Goal: Information Seeking & Learning: Learn about a topic

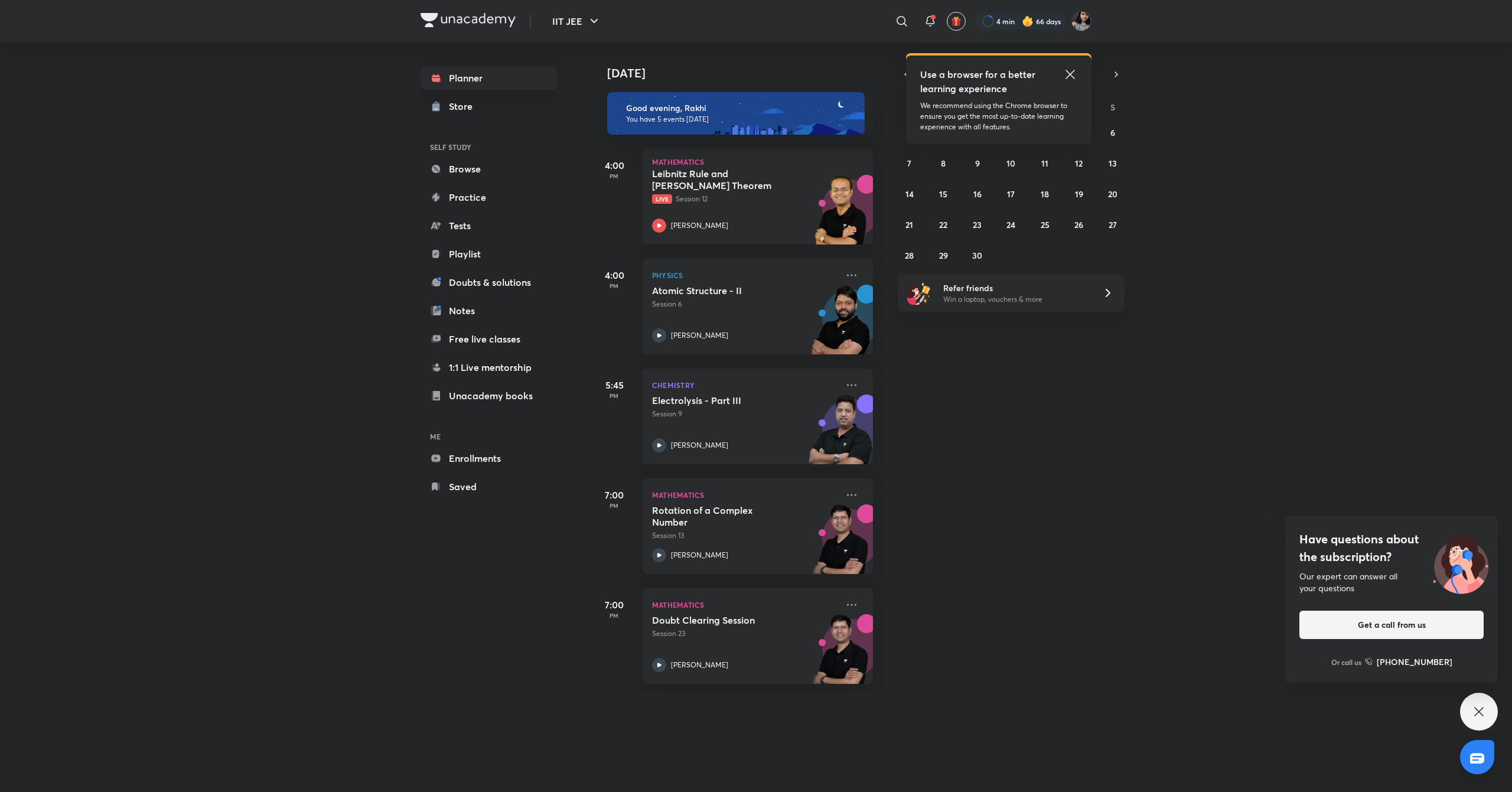
drag, startPoint x: 0, startPoint y: 0, endPoint x: 574, endPoint y: 641, distance: 860.4
click at [574, 641] on div "IIT JEE ​ Use a browser for a better learning experience We recommend using the…" at bounding box center [756, 396] width 1512 height 792
click at [1068, 76] on icon at bounding box center [1070, 74] width 14 height 14
click at [1078, 131] on abbr "5" at bounding box center [1079, 133] width 5 height 11
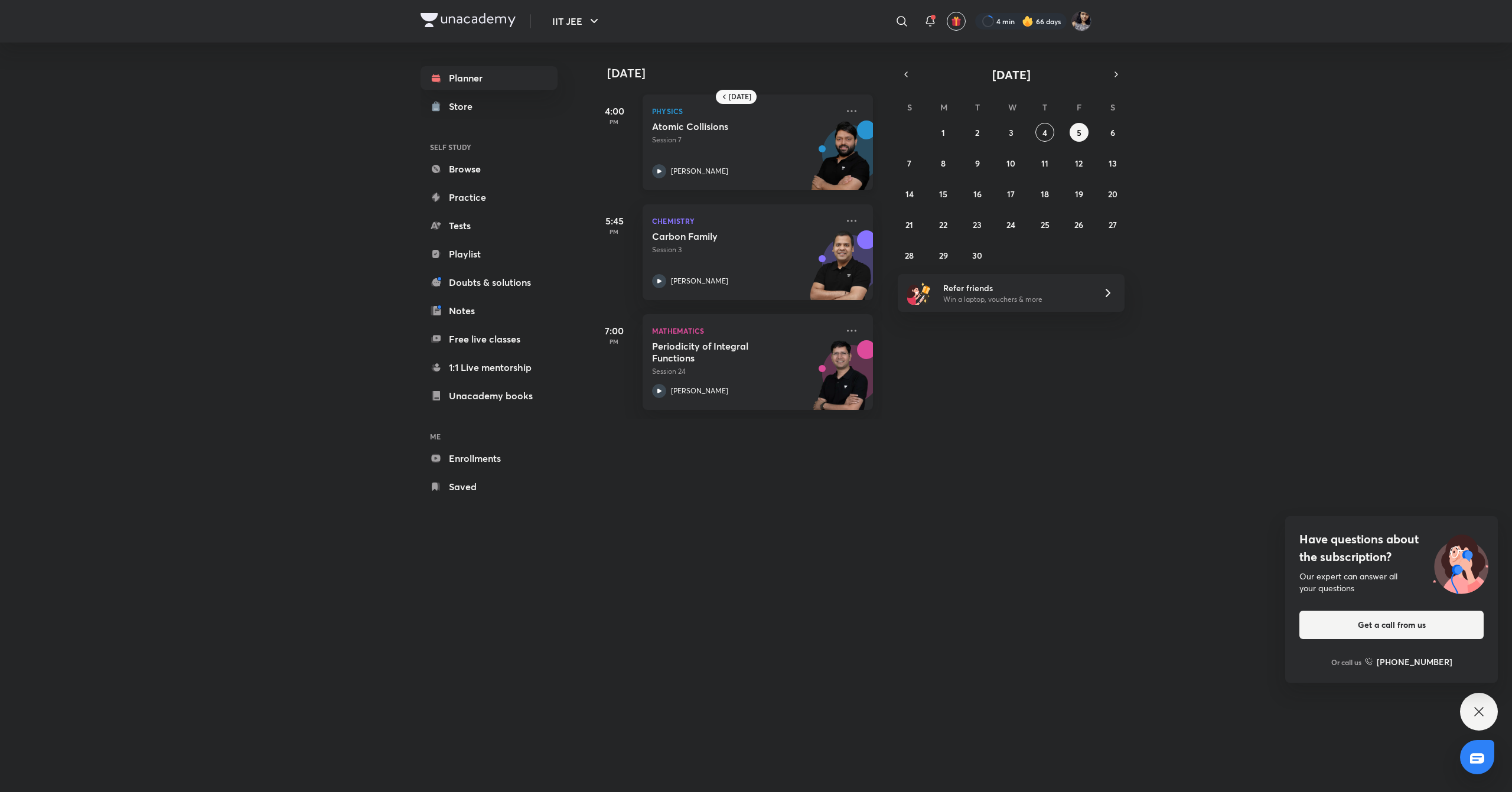
click at [661, 171] on icon at bounding box center [659, 171] width 14 height 14
click at [1045, 130] on abbr "4" at bounding box center [1045, 133] width 5 height 11
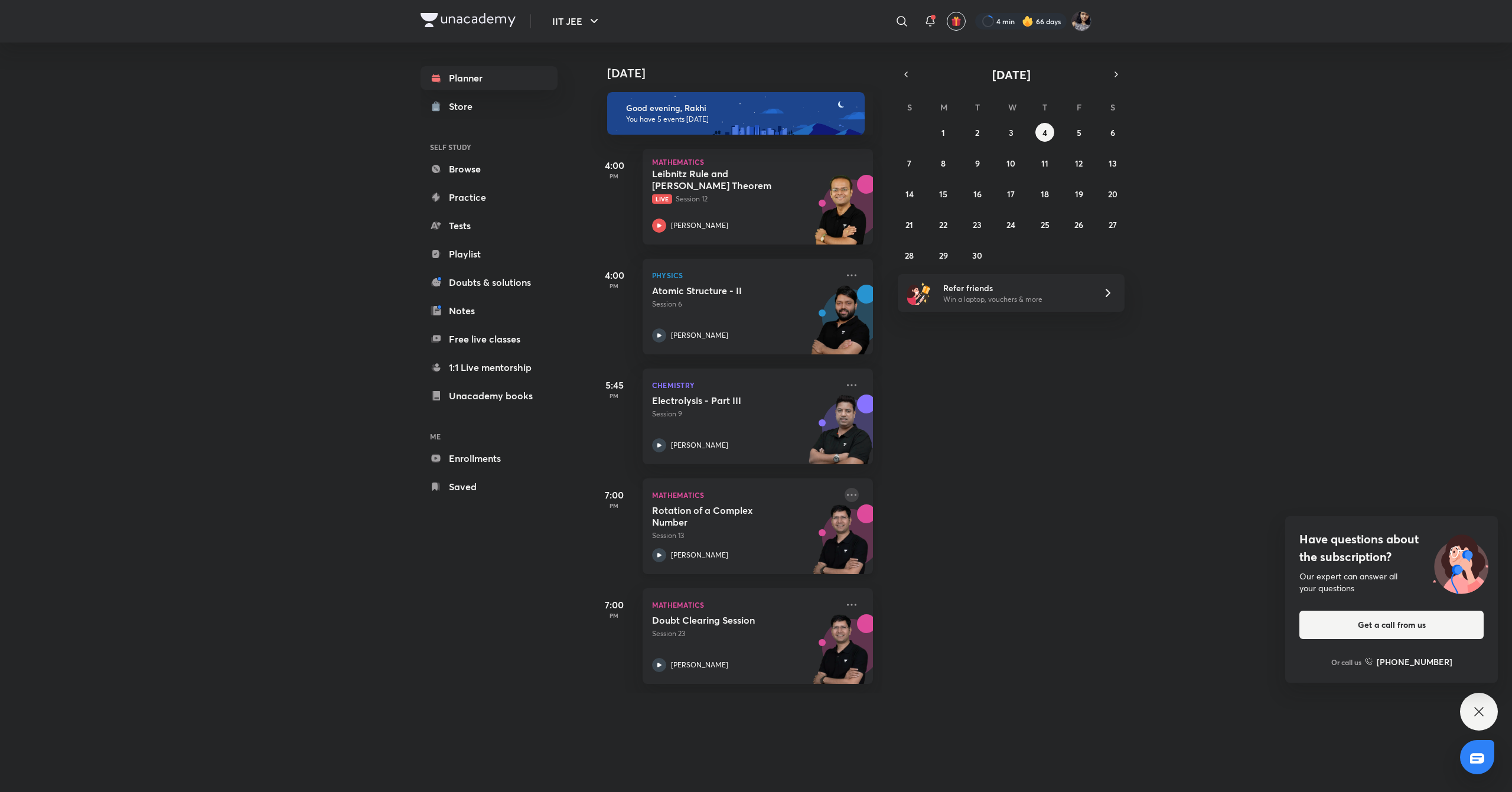
click at [847, 494] on icon at bounding box center [851, 494] width 9 height 2
click at [976, 679] on div "[DATE] Good evening, Rakhi You have 5 events [DATE] 4:00 PM Mathematics [PERSON…" at bounding box center [1050, 368] width 919 height 650
click at [845, 382] on icon at bounding box center [852, 385] width 14 height 14
click at [901, 435] on p "Go to course page" at bounding box center [931, 438] width 81 height 13
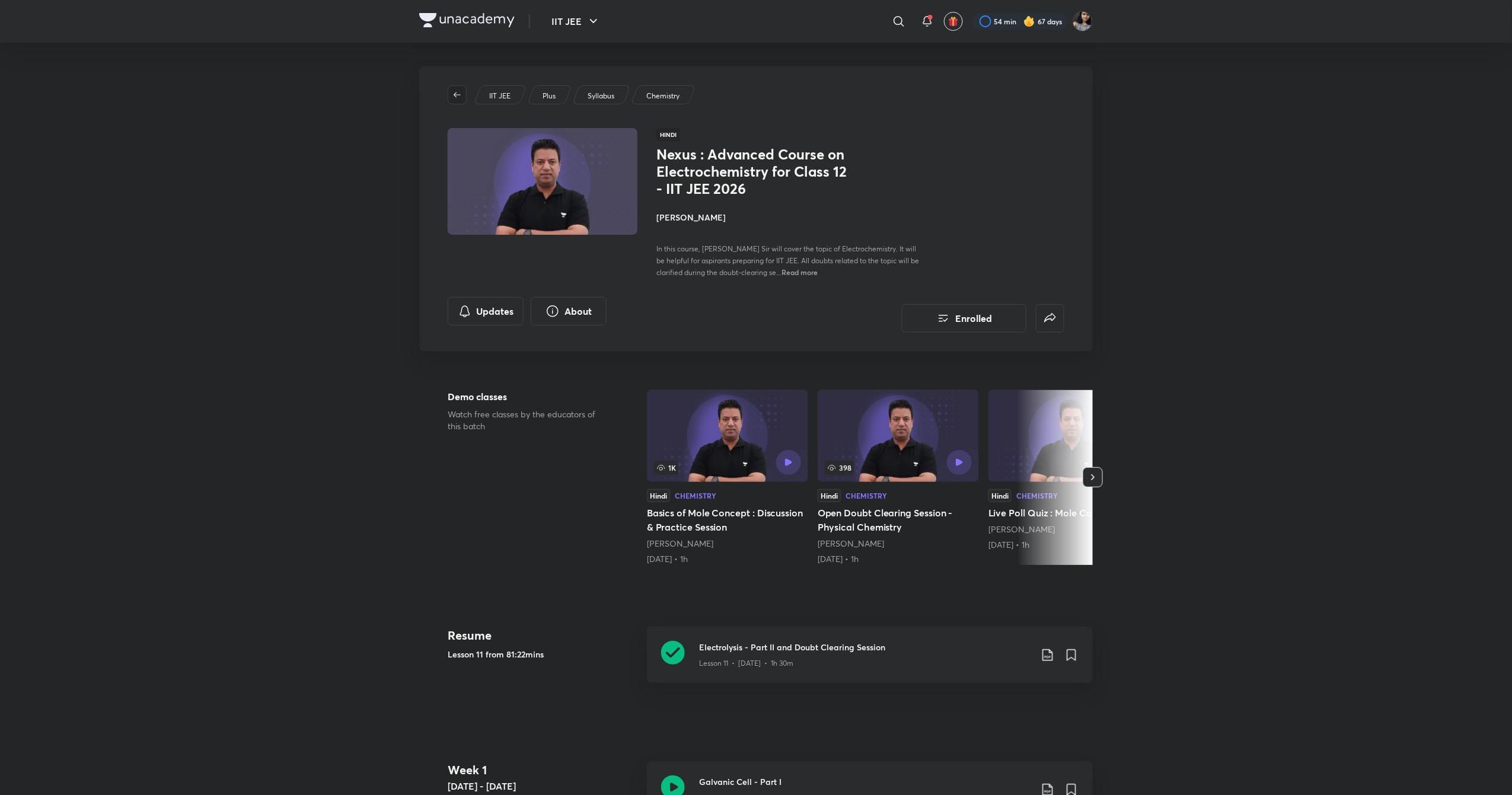
click at [454, 91] on icon "button" at bounding box center [457, 94] width 9 height 9
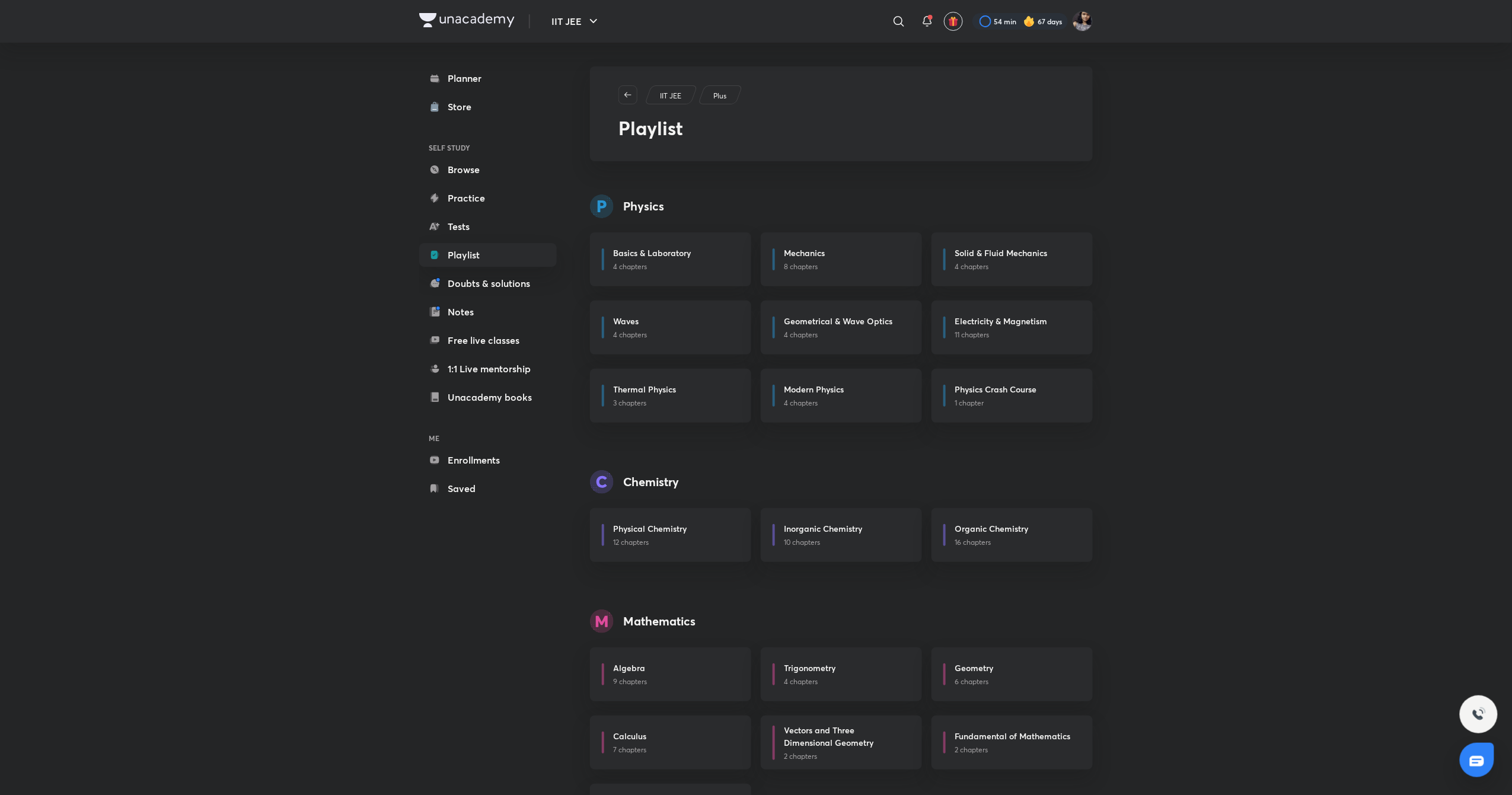
scroll to position [64, 0]
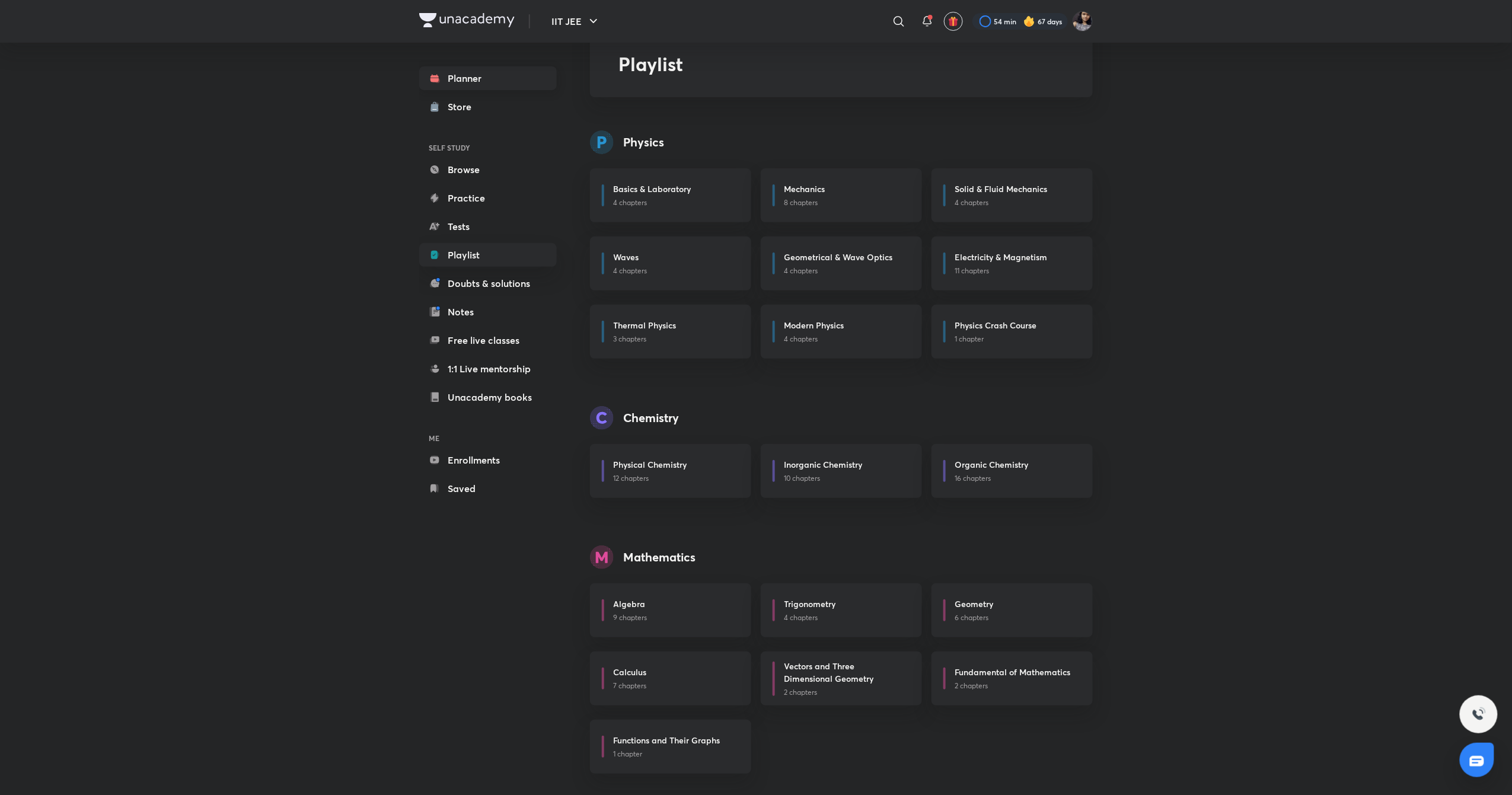
click at [473, 81] on link "Planner" at bounding box center [488, 79] width 138 height 24
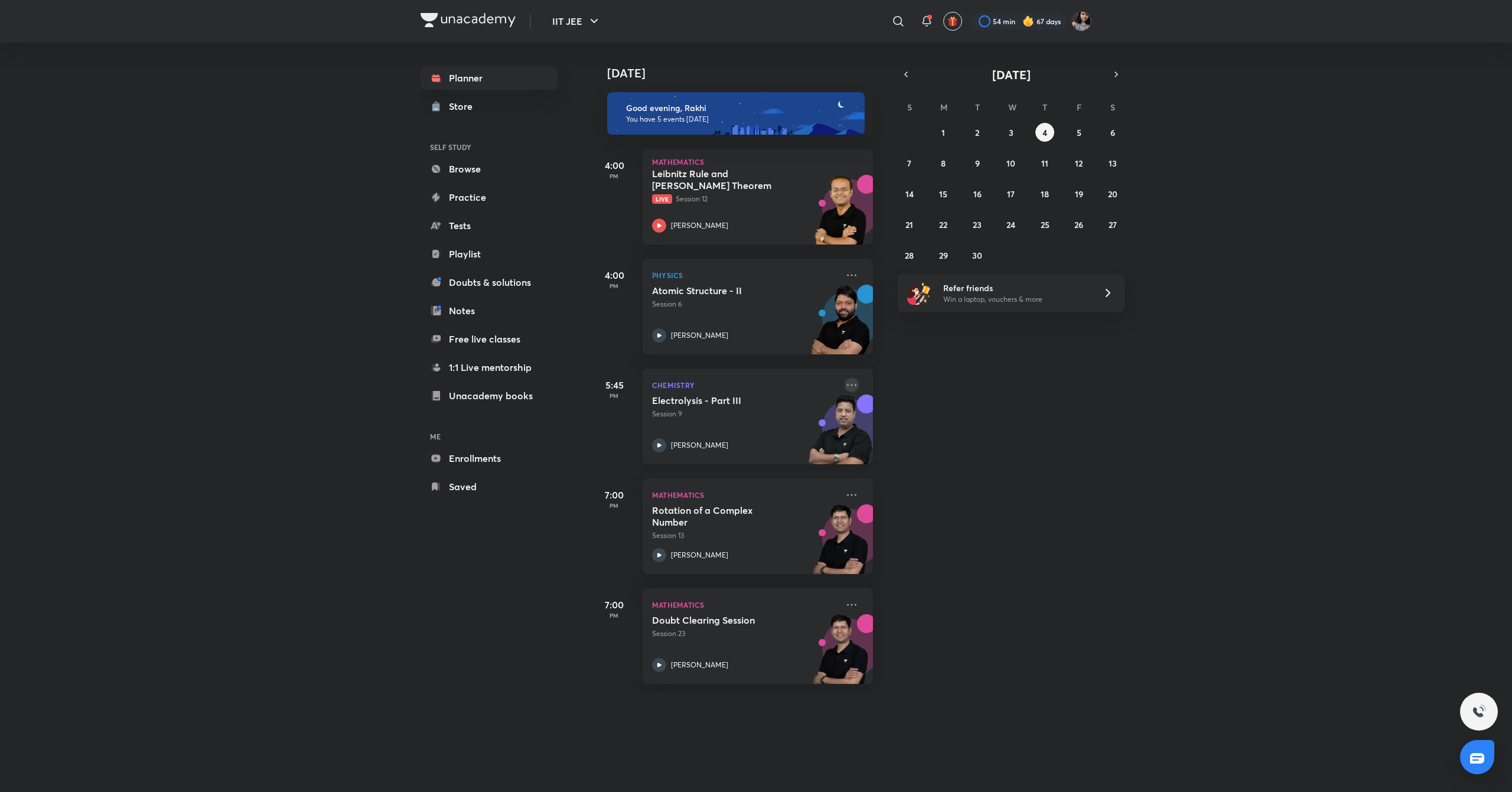
click at [845, 386] on icon at bounding box center [852, 385] width 14 height 14
drag, startPoint x: 1026, startPoint y: 523, endPoint x: 964, endPoint y: 425, distance: 116.0
click at [964, 425] on div "[DATE] Good evening, Rakhi You have 5 events [DATE] 4:00 PM Mathematics [PERSON…" at bounding box center [1050, 368] width 919 height 650
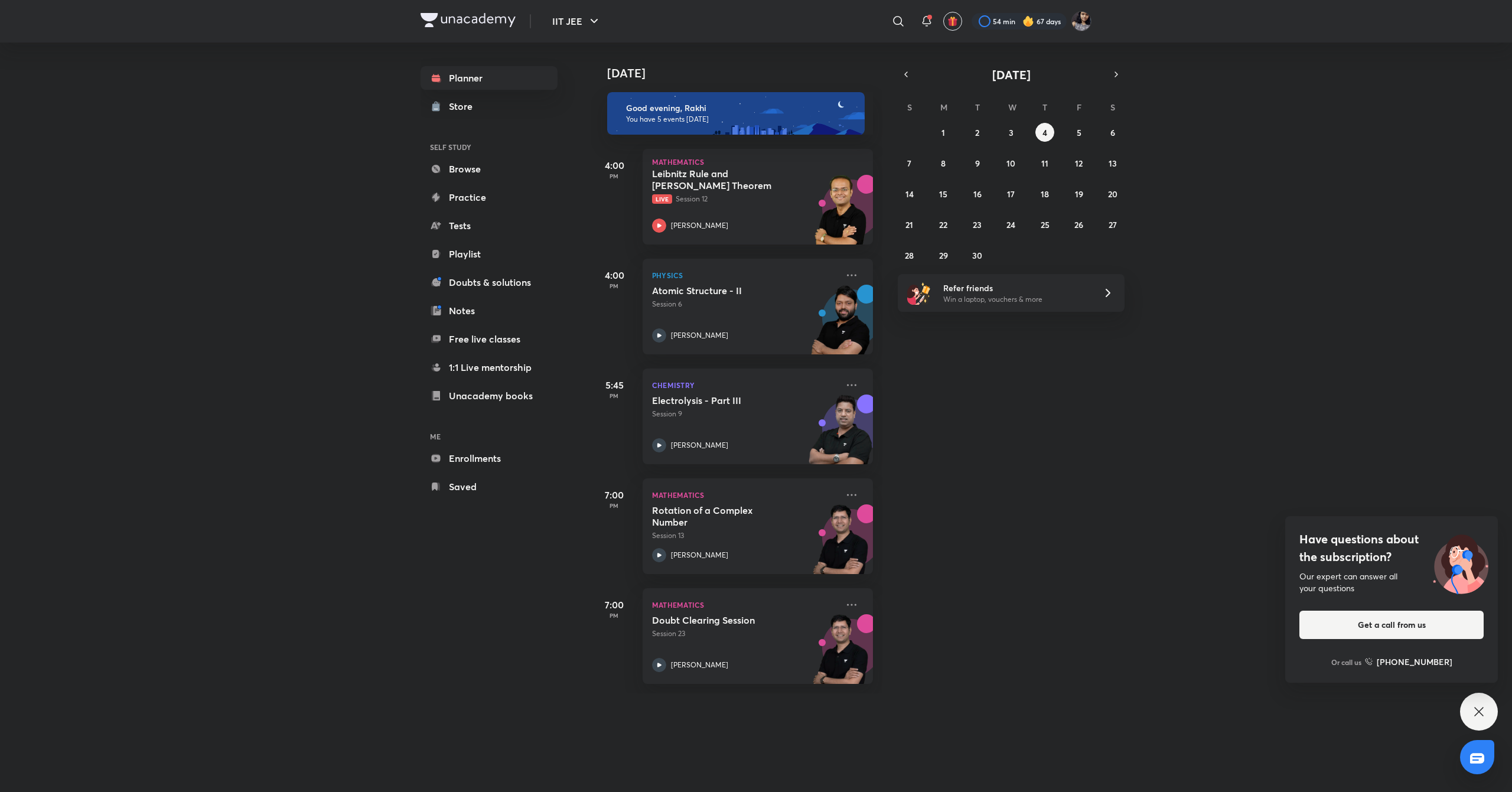
click at [1059, 438] on div "[DATE] Good evening, Rakhi You have 5 events [DATE] 4:00 PM Mathematics [PERSON…" at bounding box center [1050, 368] width 919 height 650
click at [656, 449] on icon at bounding box center [659, 445] width 14 height 14
